Goal: Information Seeking & Learning: Find specific page/section

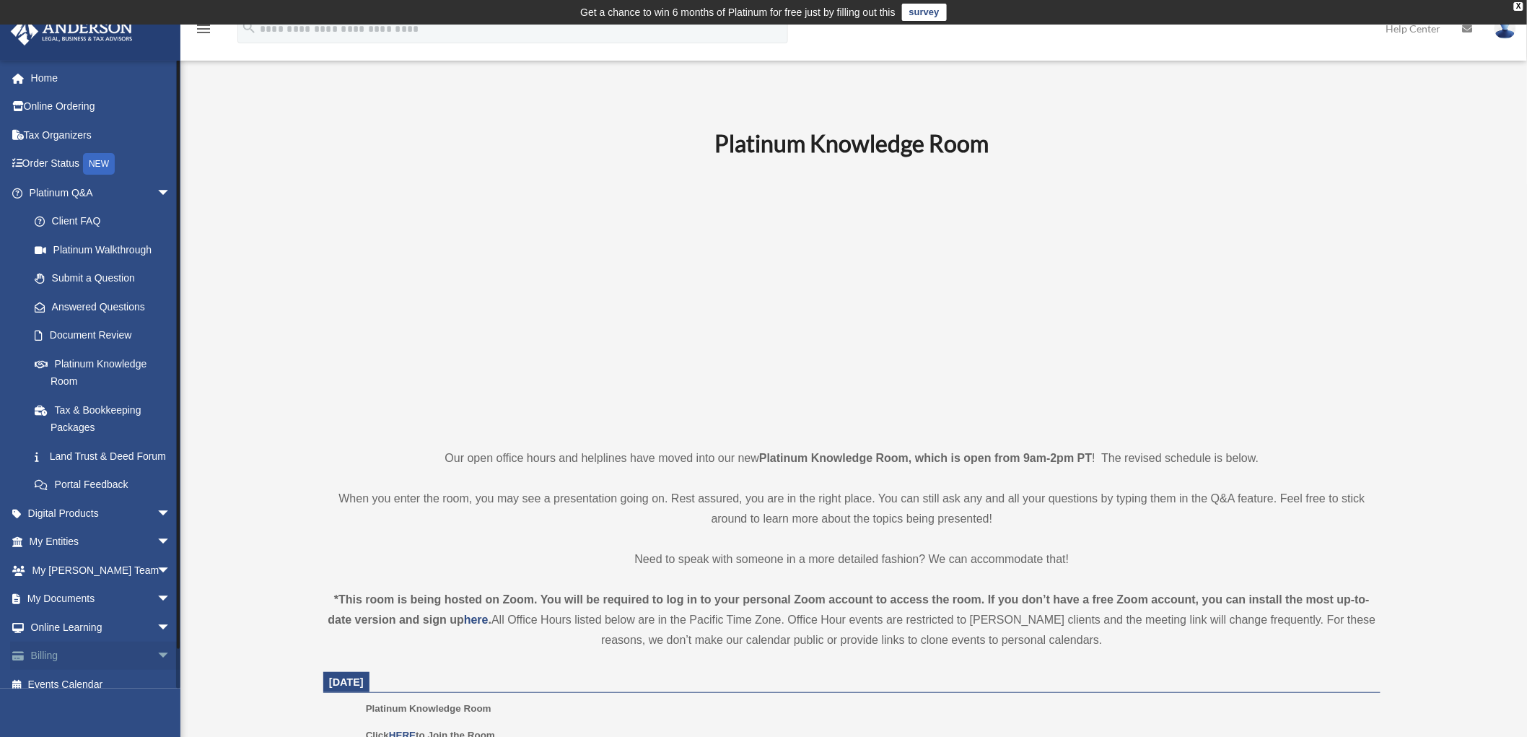
click at [157, 670] on span "arrow_drop_down" at bounding box center [171, 657] width 29 height 30
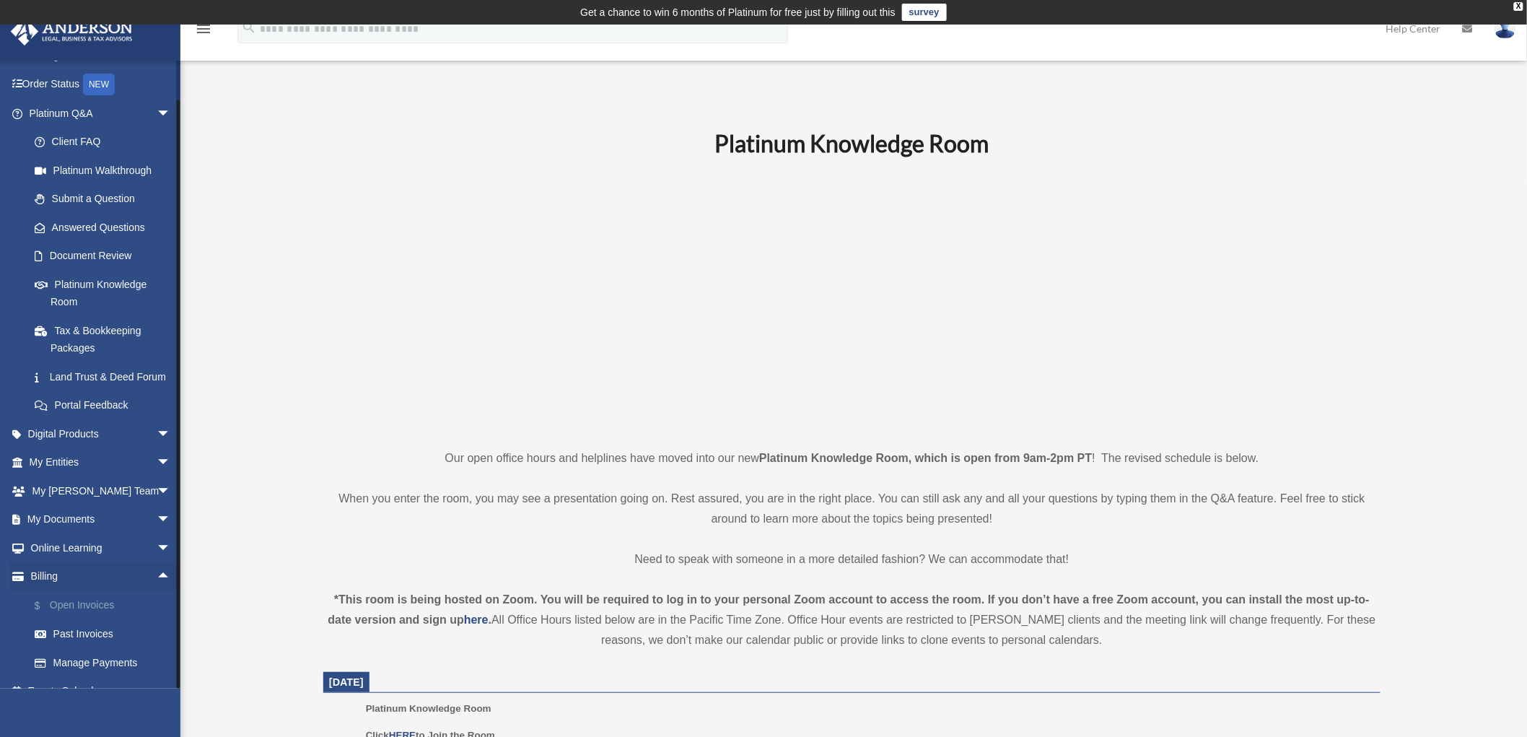
scroll to position [116, 0]
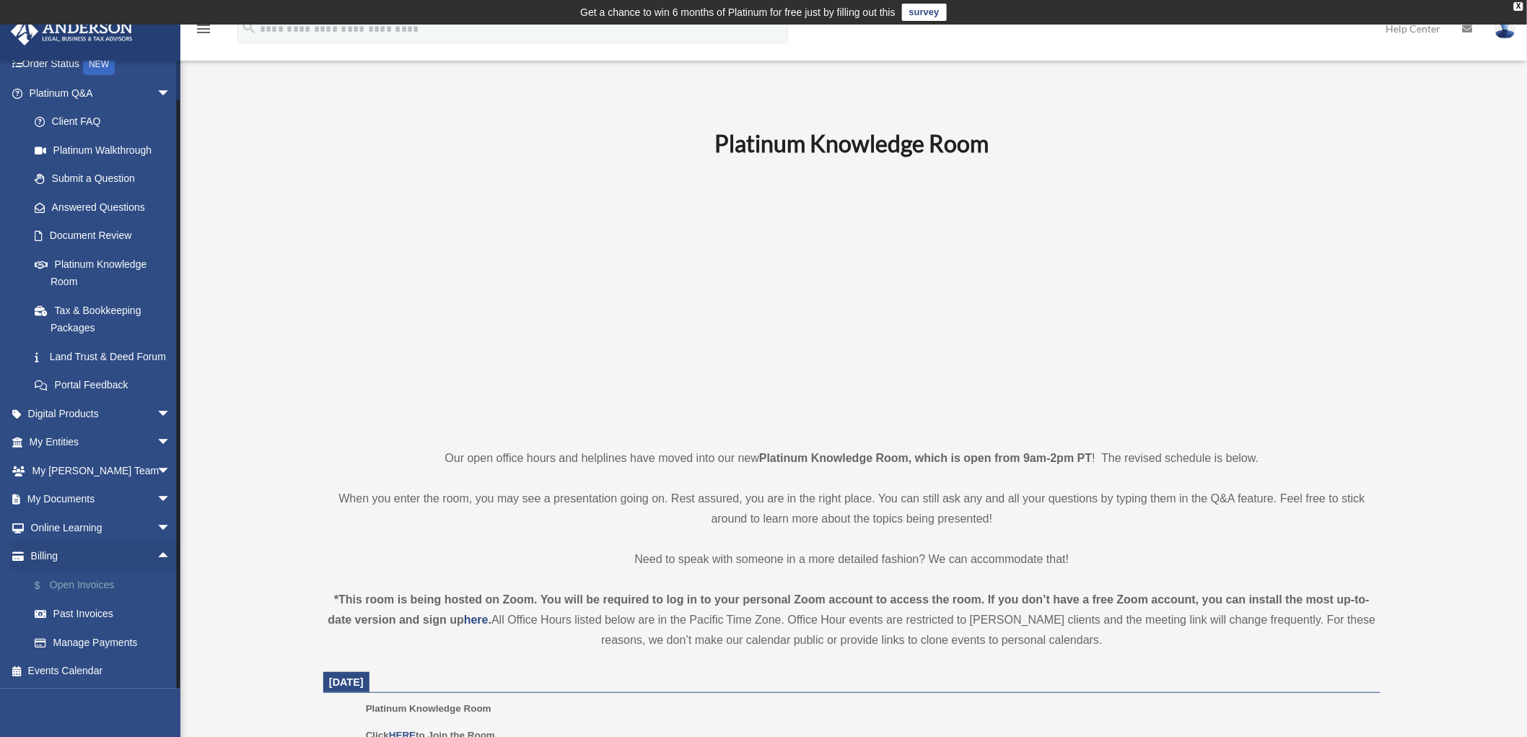
click at [90, 580] on link "$ Open Invoices" at bounding box center [106, 585] width 172 height 30
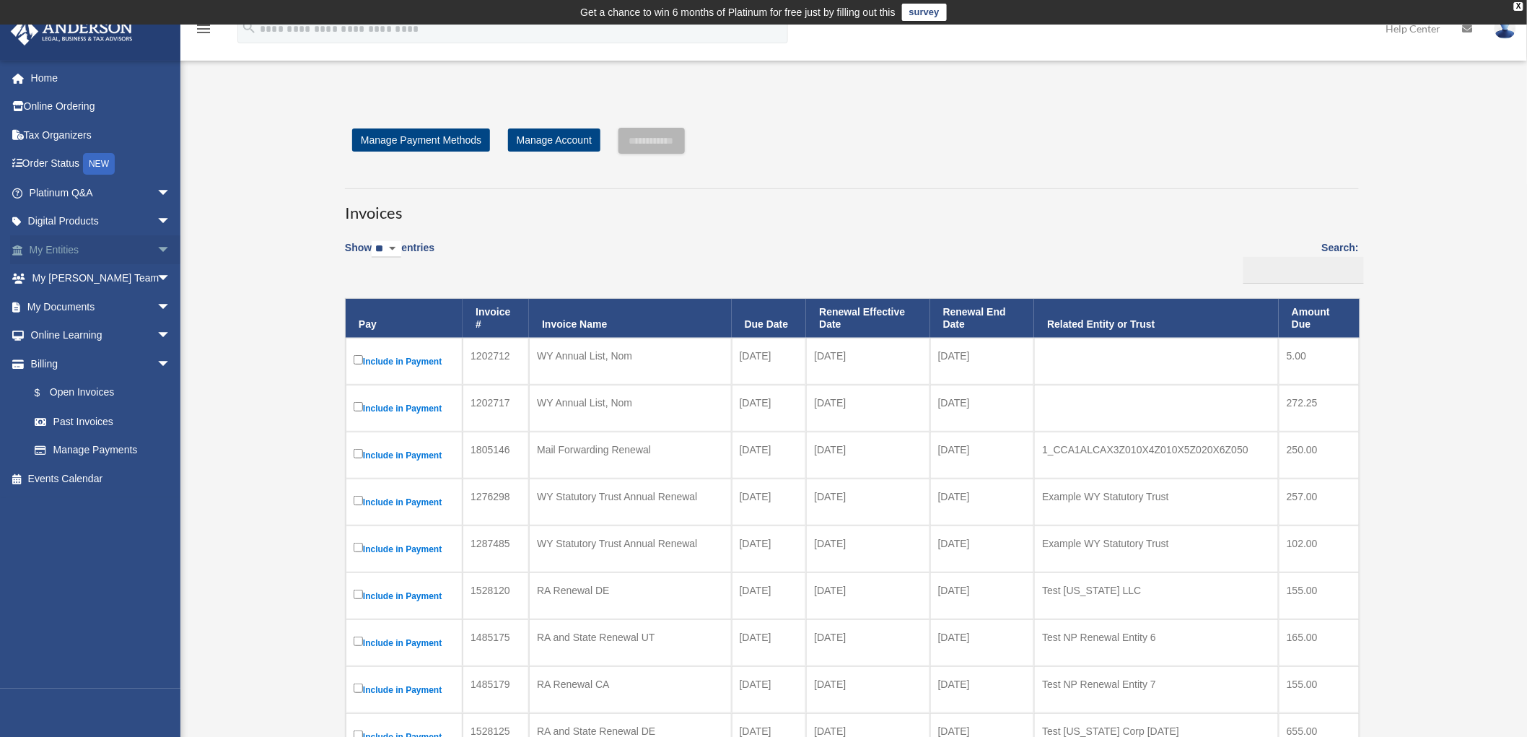
click at [157, 248] on span "arrow_drop_down" at bounding box center [171, 250] width 29 height 30
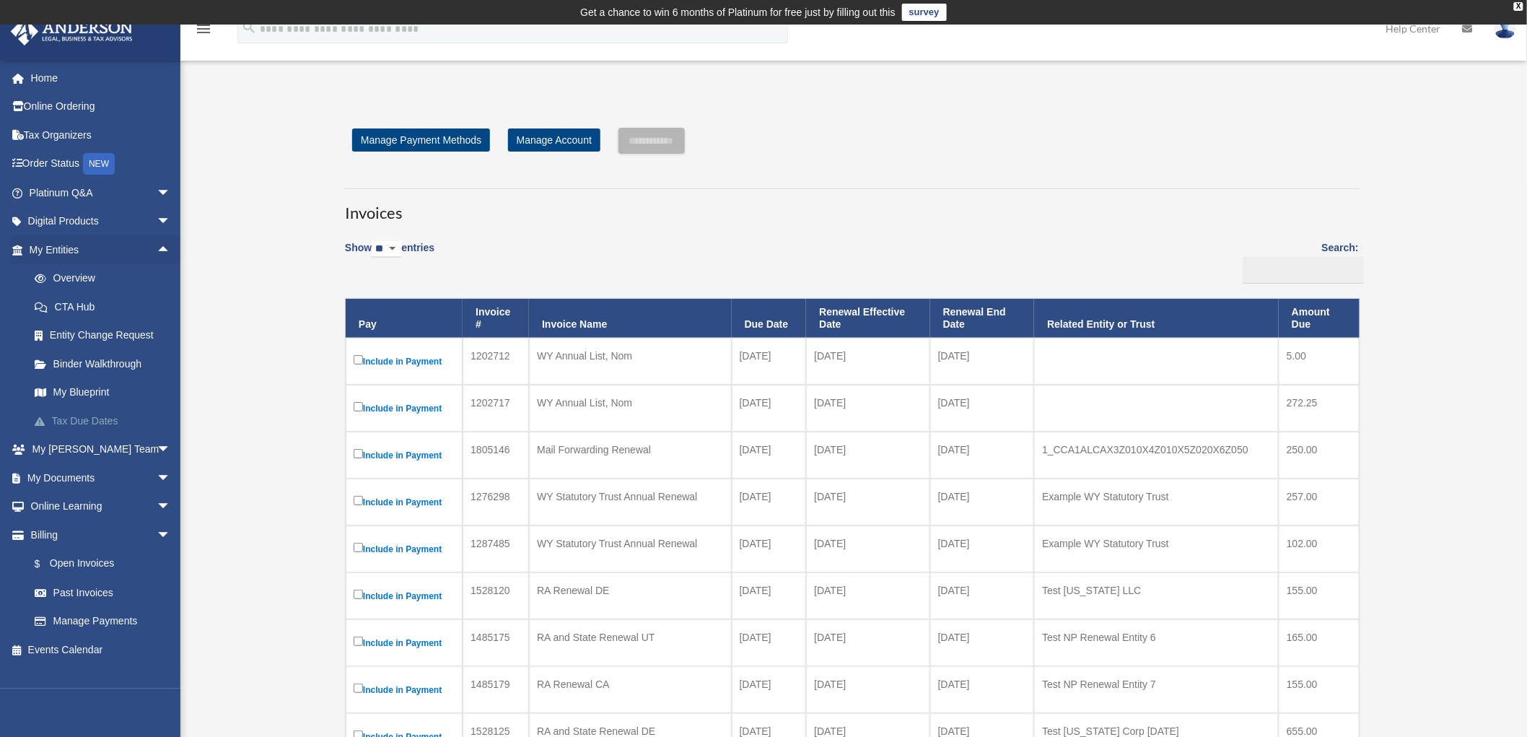
click at [83, 416] on link "Tax Due Dates" at bounding box center [106, 420] width 172 height 29
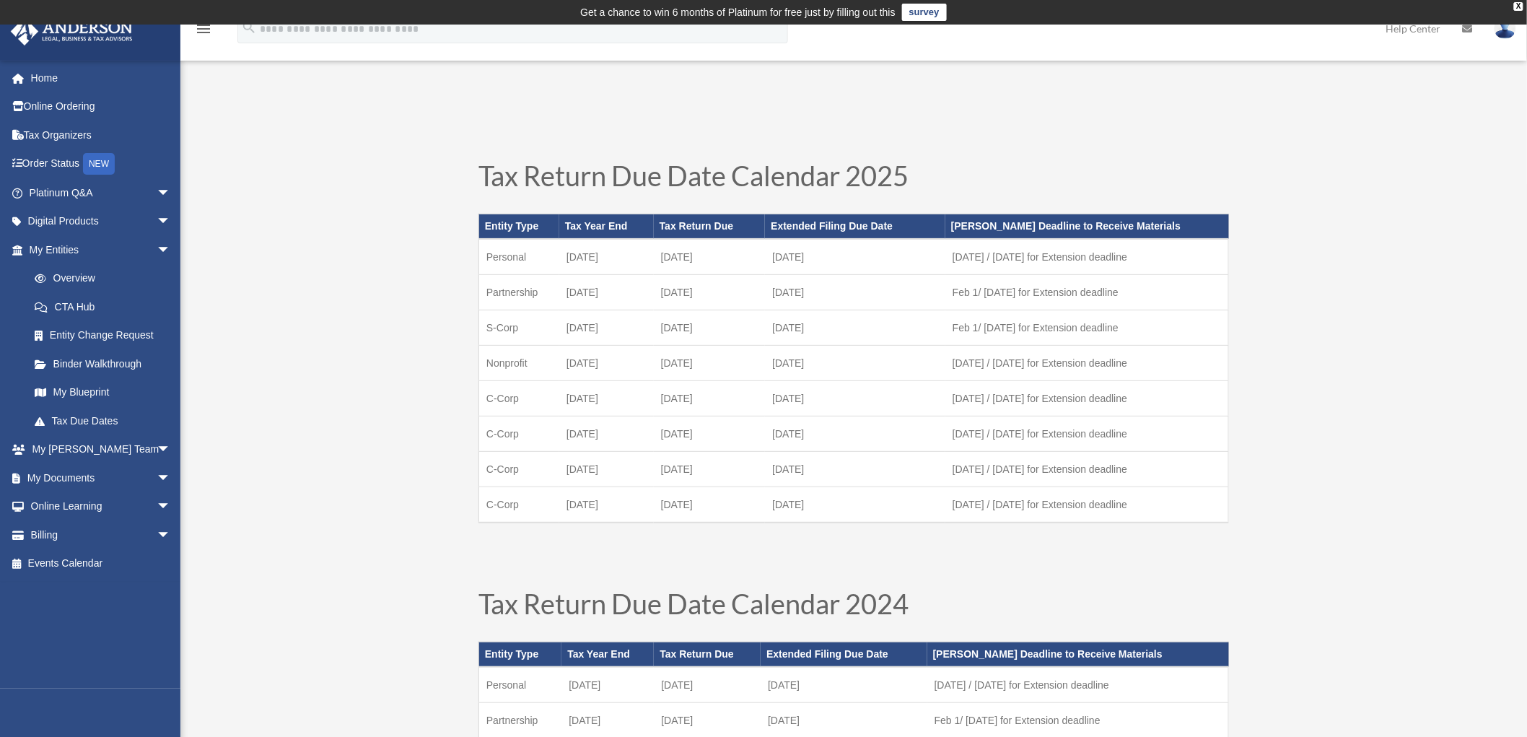
drag, startPoint x: 153, startPoint y: 190, endPoint x: 140, endPoint y: 222, distance: 34.3
click at [157, 190] on span "arrow_drop_down" at bounding box center [171, 193] width 29 height 30
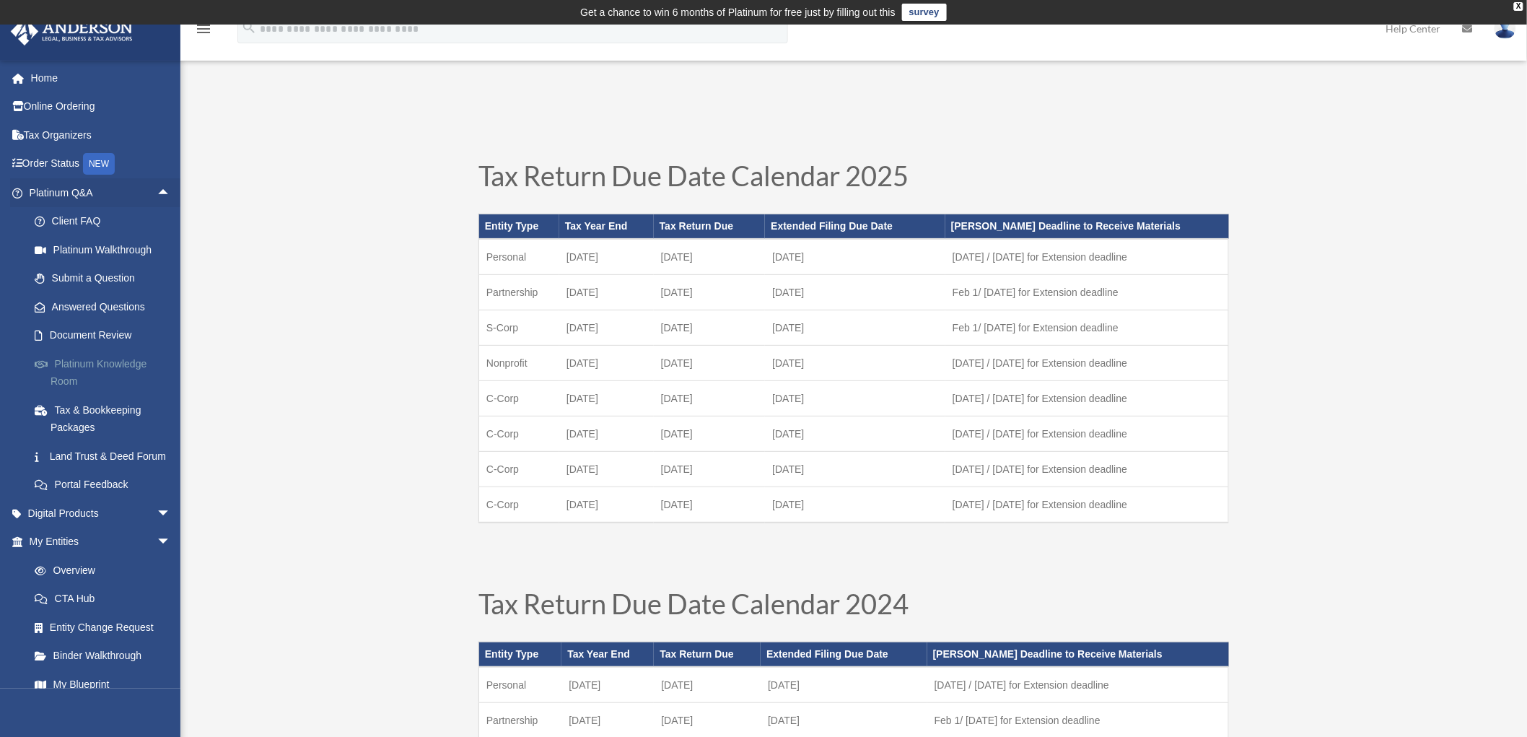
click at [72, 365] on link "Platinum Knowledge Room" at bounding box center [106, 372] width 172 height 46
